Goal: Transaction & Acquisition: Purchase product/service

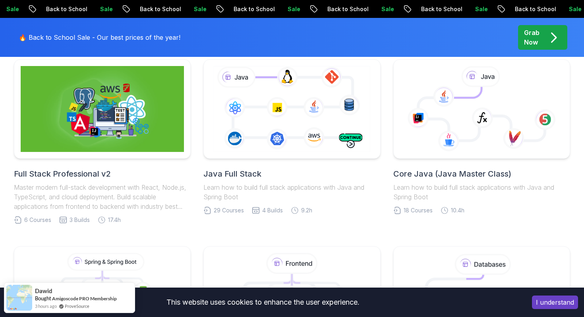
scroll to position [217, 0]
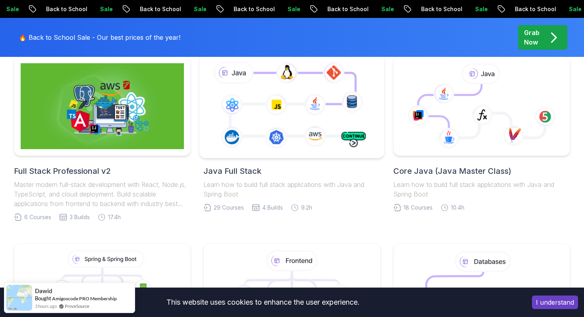
click at [326, 98] on icon at bounding box center [292, 105] width 168 height 93
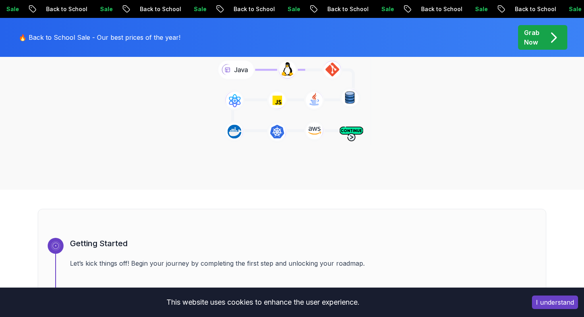
scroll to position [144, 0]
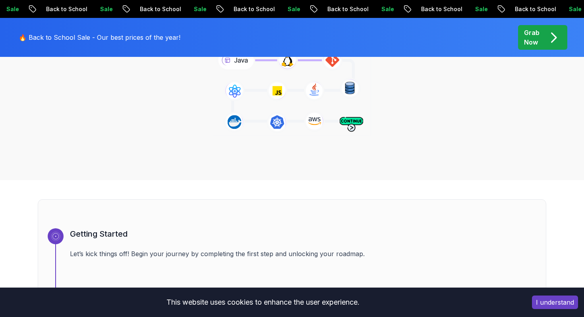
click at [473, 104] on div "Java Full Stack Java Full Stack Roadmap Learn how to build full stack applicati…" at bounding box center [292, 61] width 556 height 162
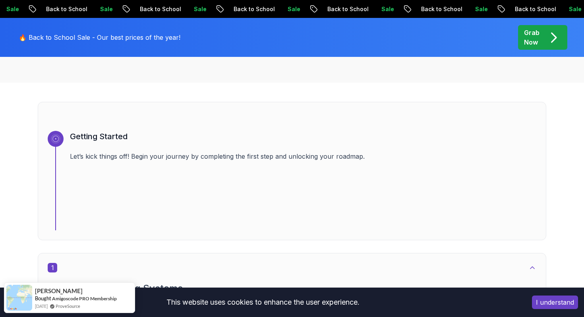
scroll to position [250, 0]
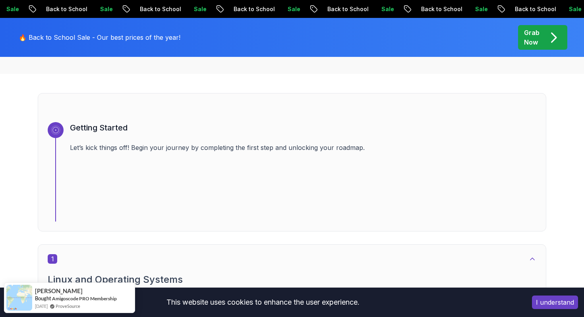
click at [553, 302] on button "I understand" at bounding box center [555, 302] width 46 height 14
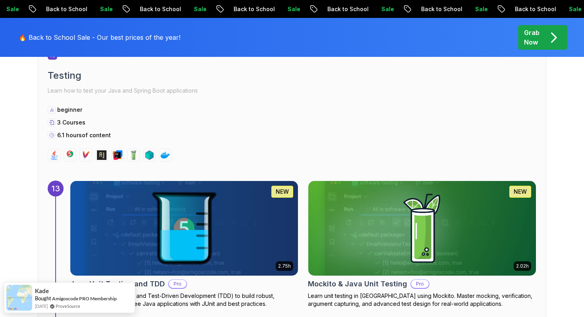
scroll to position [4433, 0]
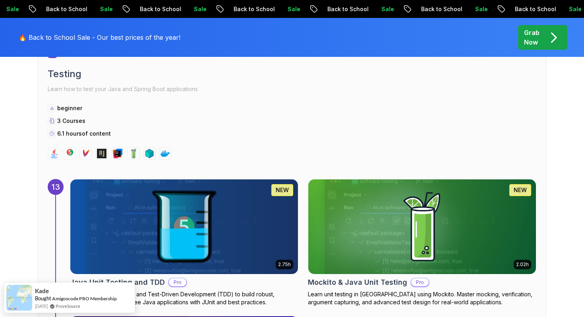
click at [531, 38] on p "Grab Now" at bounding box center [531, 37] width 15 height 19
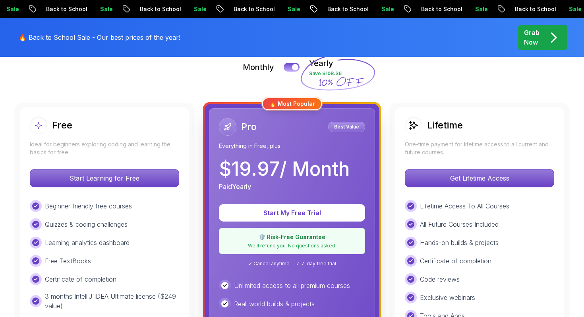
scroll to position [194, 0]
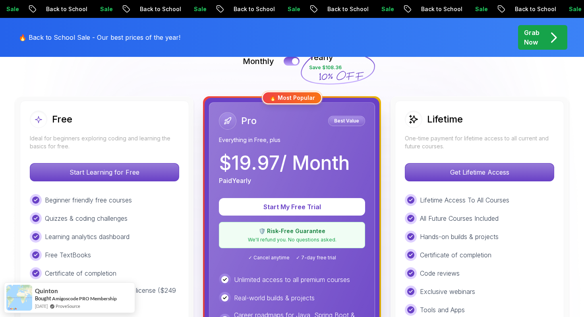
click at [496, 181] on div "Lifetime One-time payment for lifetime access to all current and future courses…" at bounding box center [479, 284] width 169 height 368
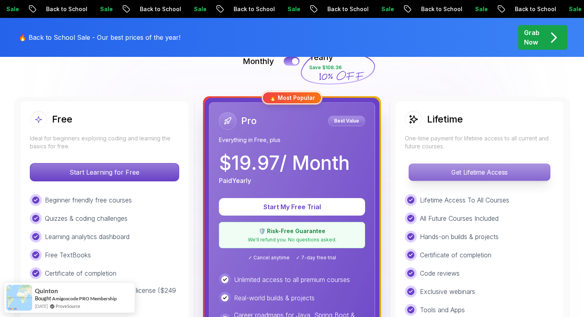
click at [486, 171] on p "Get Lifetime Access" at bounding box center [479, 172] width 141 height 17
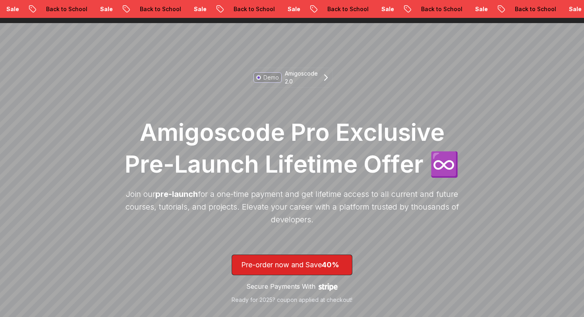
scroll to position [101, 0]
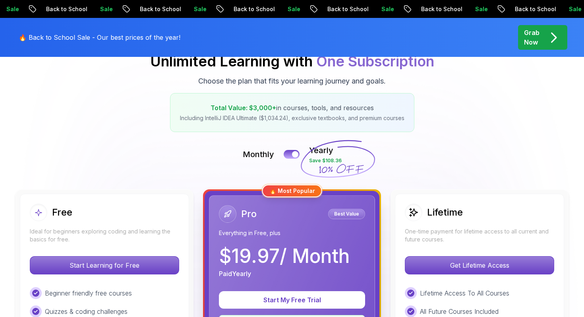
scroll to position [194, 0]
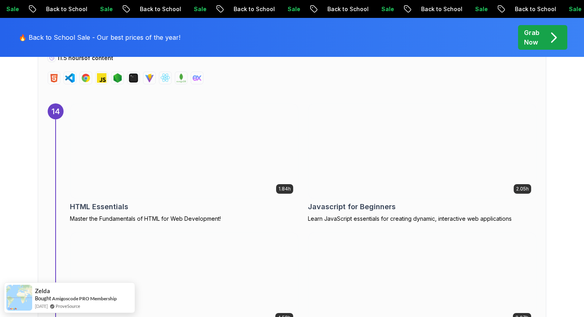
scroll to position [4923, 0]
